Goal: Task Accomplishment & Management: Manage account settings

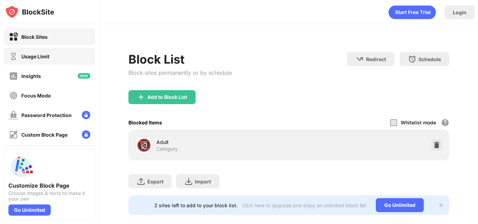
click at [52, 59] on div "Usage Limit" at bounding box center [49, 56] width 91 height 17
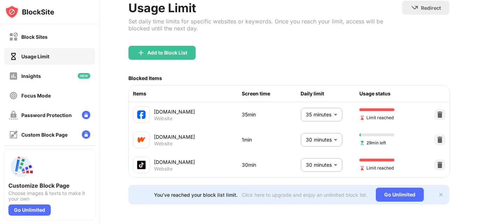
scroll to position [51, 0]
click at [325, 104] on body "Block Sites Usage Limit Insights Focus Mode Password Protection Custom Block Pa…" at bounding box center [239, 112] width 478 height 224
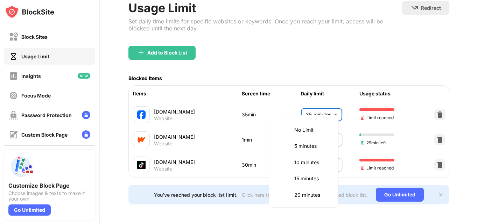
scroll to position [83, 0]
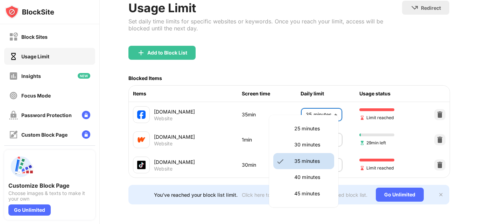
click at [306, 146] on p "30 minutes" at bounding box center [312, 145] width 36 height 8
type input "**"
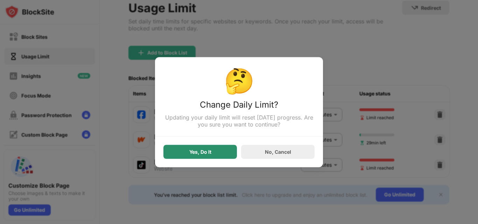
click at [190, 154] on div "Yes, Do It" at bounding box center [200, 152] width 22 height 6
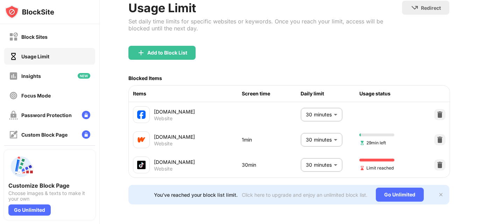
click at [314, 156] on body "Block Sites Usage Limit Insights Focus Mode Password Protection Custom Block Pa…" at bounding box center [239, 112] width 478 height 224
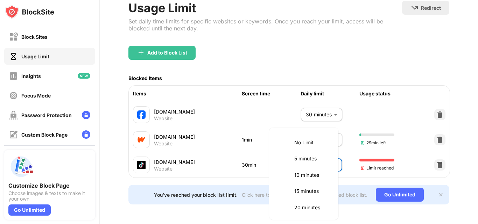
scroll to position [66, 0]
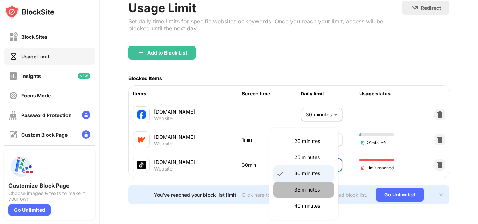
click at [305, 192] on p "35 minutes" at bounding box center [312, 190] width 36 height 8
type input "**"
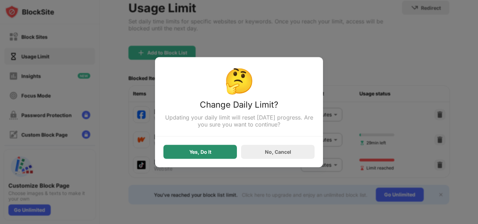
click at [213, 151] on div "Yes, Do It" at bounding box center [199, 152] width 73 height 14
